Goal: Task Accomplishment & Management: Use online tool/utility

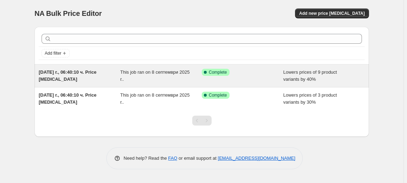
click at [208, 77] on div "Success Complete Complete" at bounding box center [243, 76] width 82 height 14
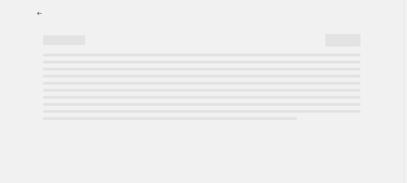
select select "percentage"
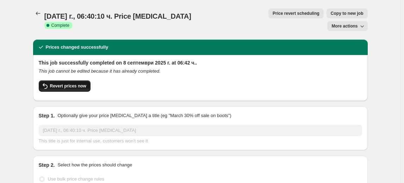
click at [51, 83] on span "Revert prices now" at bounding box center [68, 86] width 36 height 6
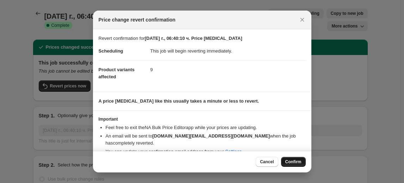
click at [290, 159] on button "Confirm" at bounding box center [293, 162] width 25 height 10
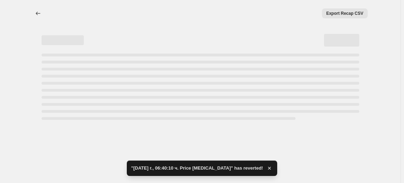
select select "percentage"
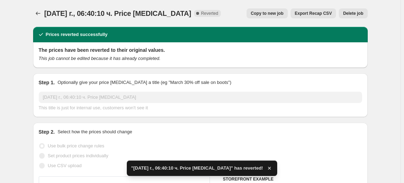
click at [356, 13] on span "Delete job" at bounding box center [353, 14] width 20 height 6
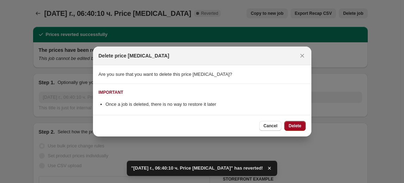
click at [296, 121] on button "Delete" at bounding box center [294, 126] width 21 height 10
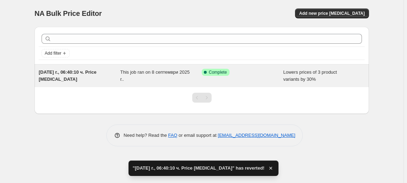
click at [191, 76] on div "This job ran on 8 септември 2025 г.." at bounding box center [161, 76] width 82 height 14
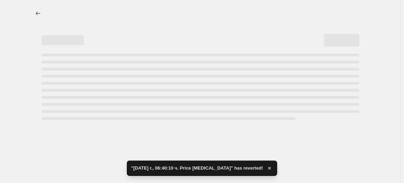
select select "percentage"
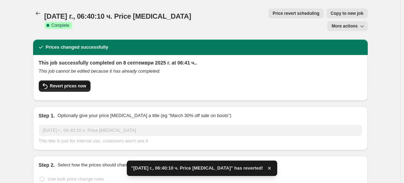
click at [67, 83] on span "Revert prices now" at bounding box center [68, 86] width 36 height 6
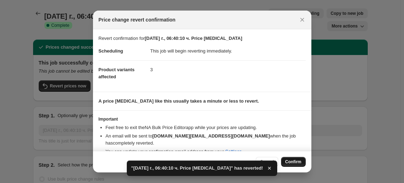
click at [291, 163] on span "Confirm" at bounding box center [293, 162] width 16 height 6
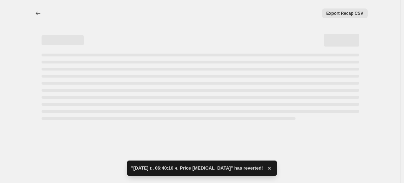
select select "percentage"
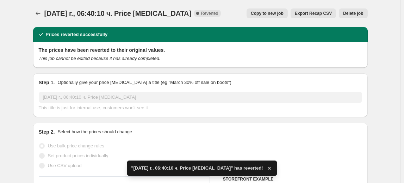
click at [351, 12] on span "Delete job" at bounding box center [353, 14] width 20 height 6
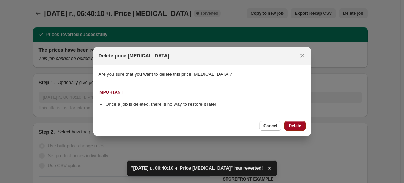
click at [301, 125] on span "Delete" at bounding box center [295, 126] width 13 height 6
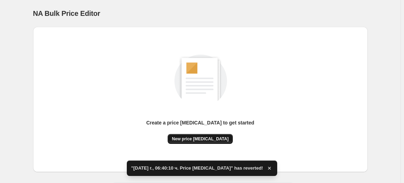
click at [203, 138] on span "New price [MEDICAL_DATA]" at bounding box center [200, 139] width 57 height 6
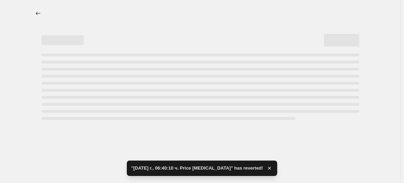
select select "percentage"
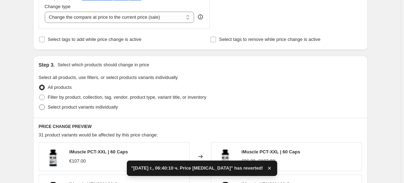
scroll to position [320, 0]
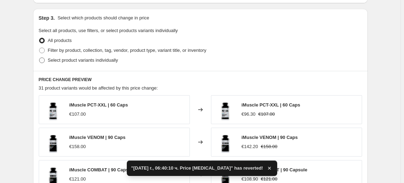
click at [89, 62] on span "Select product variants individually" at bounding box center [83, 59] width 70 height 5
click at [39, 58] on input "Select product variants individually" at bounding box center [39, 57] width 0 height 0
radio input "true"
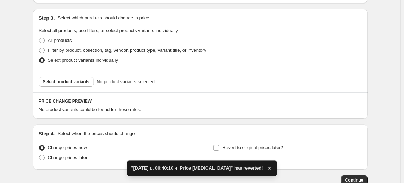
click at [74, 82] on span "Select product variants" at bounding box center [66, 82] width 47 height 6
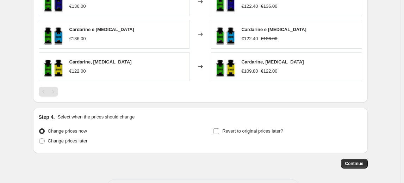
scroll to position [477, 0]
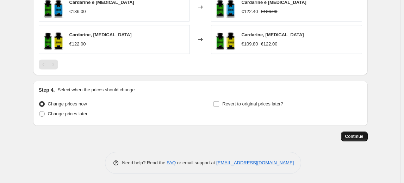
click at [366, 136] on button "Continue" at bounding box center [354, 136] width 27 height 10
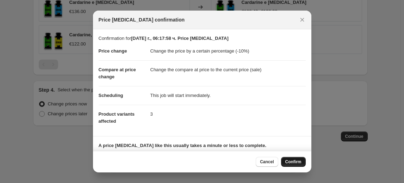
click at [299, 163] on span "Confirm" at bounding box center [293, 162] width 16 height 6
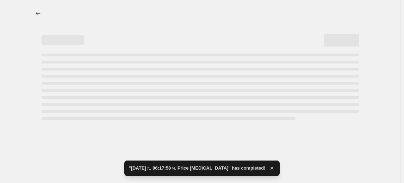
select select "percentage"
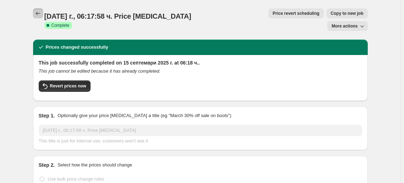
click at [37, 14] on icon "Price change jobs" at bounding box center [38, 13] width 7 height 7
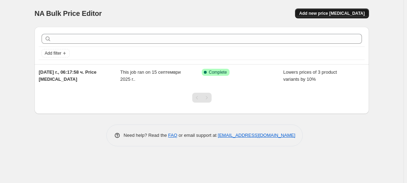
click at [358, 10] on button "Add new price [MEDICAL_DATA]" at bounding box center [332, 13] width 74 height 10
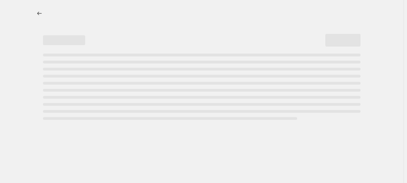
select select "percentage"
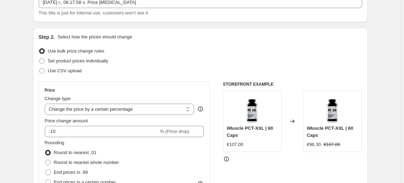
scroll to position [64, 0]
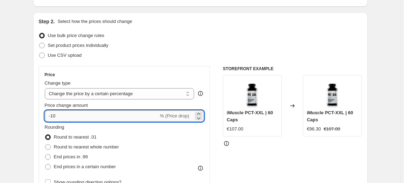
click at [59, 115] on input "-10" at bounding box center [102, 115] width 114 height 11
type input "-1"
type input "-20"
click at [97, 126] on fieldset "Rounding Round to nearest .01 Round to nearest whole number End prices in .99 E…" at bounding box center [82, 148] width 74 height 48
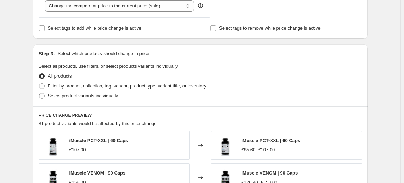
scroll to position [288, 0]
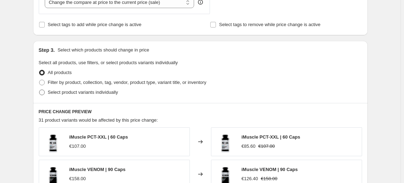
click at [100, 91] on span "Select product variants individually" at bounding box center [83, 91] width 70 height 5
click at [39, 90] on input "Select product variants individually" at bounding box center [39, 89] width 0 height 0
radio input "true"
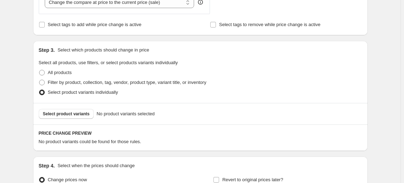
click at [77, 115] on span "Select product variants" at bounding box center [66, 114] width 47 height 6
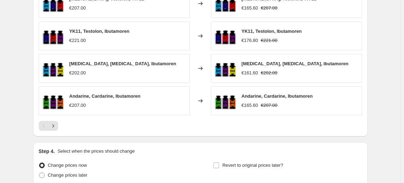
scroll to position [541, 0]
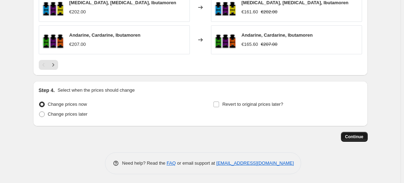
click at [354, 134] on span "Continue" at bounding box center [354, 137] width 18 height 6
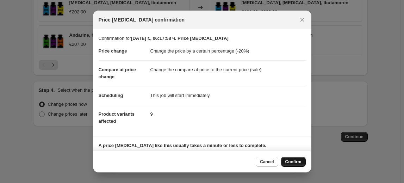
click at [300, 160] on span "Confirm" at bounding box center [293, 162] width 16 height 6
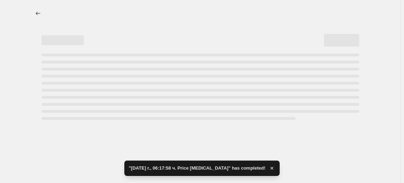
select select "percentage"
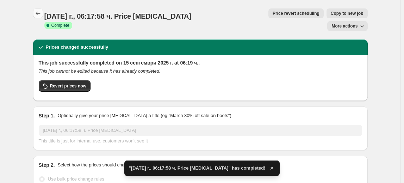
click at [39, 11] on icon "Price change jobs" at bounding box center [38, 13] width 7 height 7
